Goal: Find specific page/section: Find specific page/section

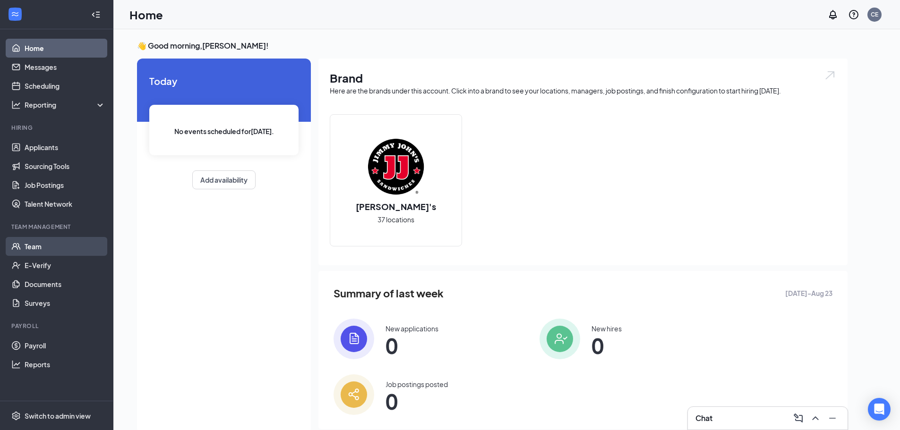
click at [59, 251] on link "Team" at bounding box center [65, 246] width 81 height 19
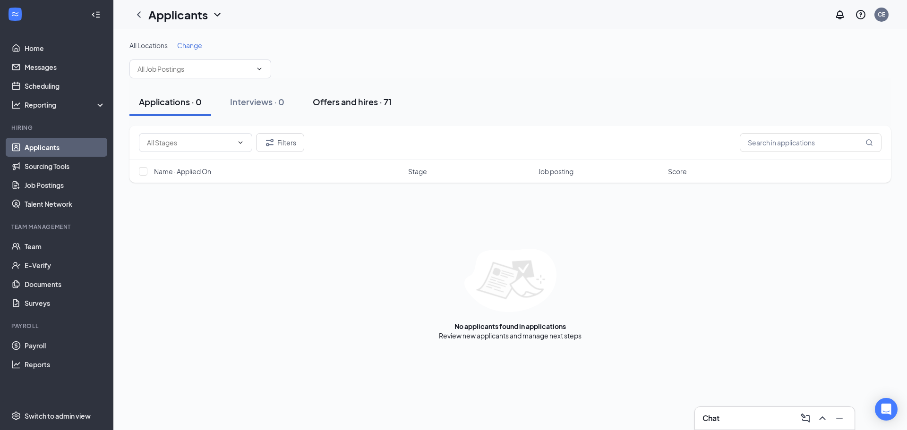
click at [356, 97] on div "Offers and hires · 71" at bounding box center [352, 102] width 79 height 12
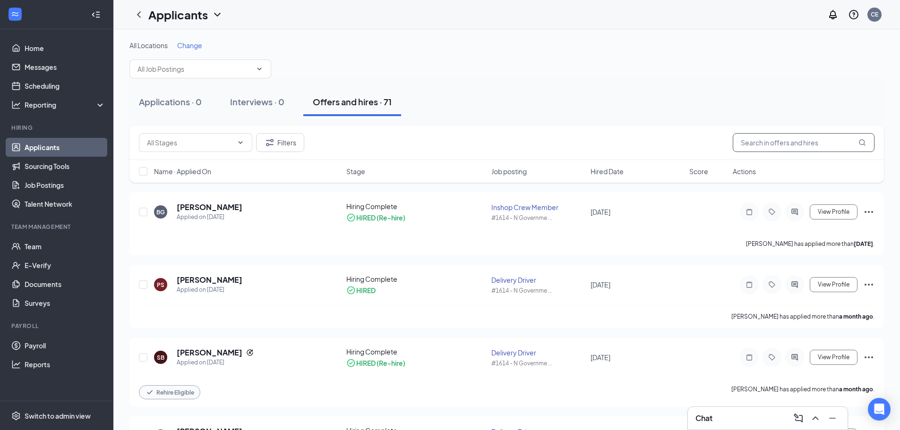
click at [800, 143] on input "text" at bounding box center [804, 142] width 142 height 19
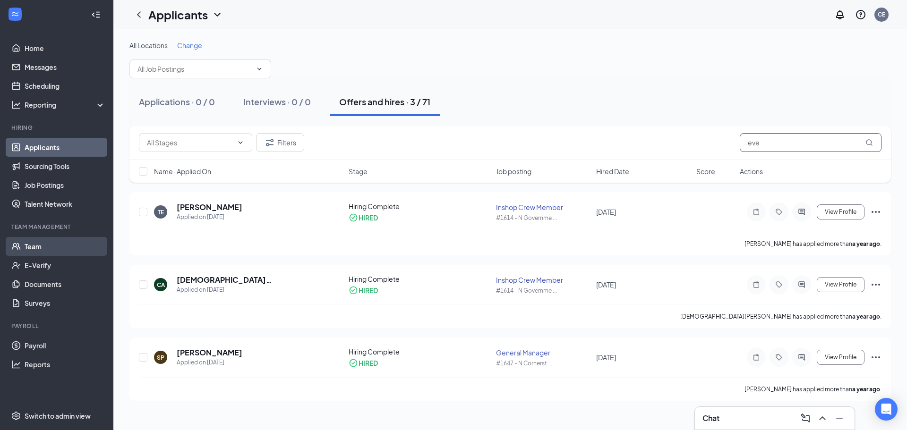
type input "eve"
click at [41, 246] on link "Team" at bounding box center [65, 246] width 81 height 19
